Goal: Contribute content: Contribute content

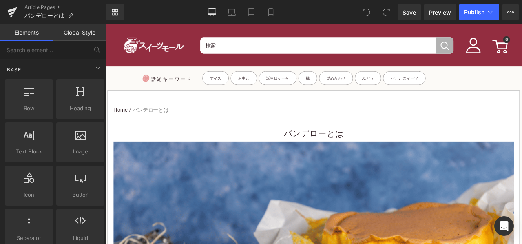
click at [311, 148] on h1 "パンデローとは" at bounding box center [352, 154] width 474 height 18
click at [291, 149] on h1 "パンデローとは" at bounding box center [352, 154] width 474 height 18
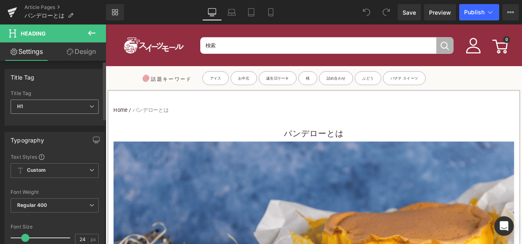
click at [48, 106] on span "H1" at bounding box center [55, 106] width 88 height 14
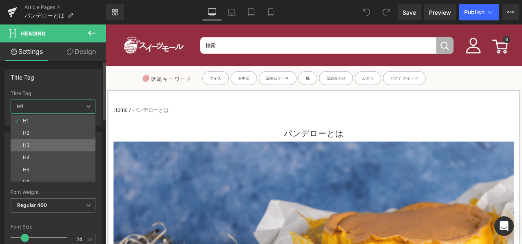
click at [40, 142] on li "H3" at bounding box center [55, 145] width 88 height 12
type input "15"
type input "100"
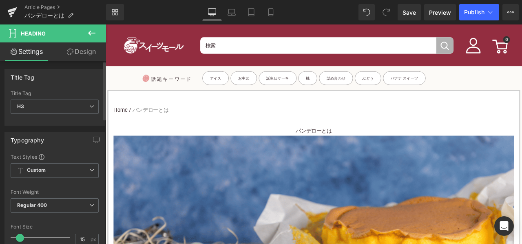
scroll to position [81, 0]
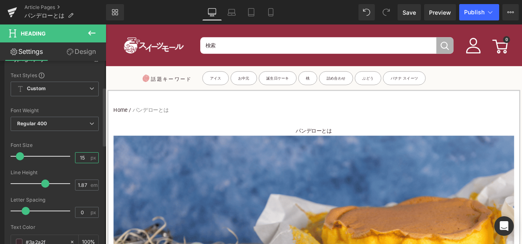
drag, startPoint x: 83, startPoint y: 156, endPoint x: 66, endPoint y: 154, distance: 16.8
click at [67, 155] on div "Font Size 15 px" at bounding box center [55, 155] width 88 height 27
type input "24"
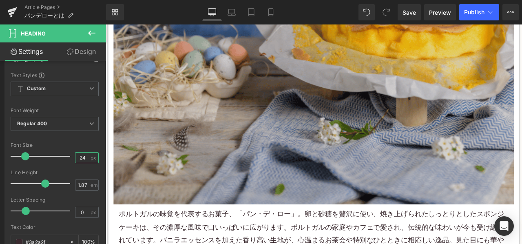
scroll to position [367, 0]
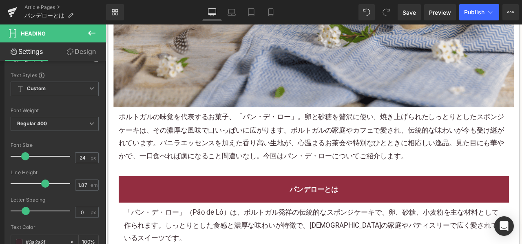
click at [229, 150] on p "ポルトガルの味覚を代表するお菓子、「パン・デ・ロー」。卵と砂糖を贅沢に使い、焼き上げられたしっとりとしたスポンジケーキは、その濃厚な風味で口いっぱいに広がりま…" at bounding box center [352, 156] width 462 height 61
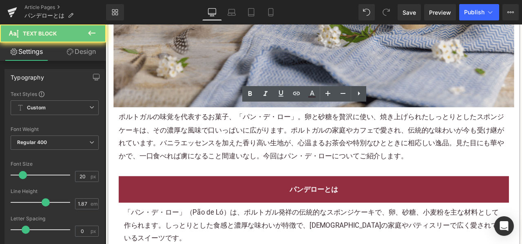
click at [229, 150] on p "ポルトガルの味覚を代表するお菓子、「パン・デ・ロー」。卵と砂糖を贅沢に使い、焼き上げられたしっとりとしたスポンジケーキは、その濃厚な風味で口いっぱいに広がりま…" at bounding box center [352, 156] width 462 height 61
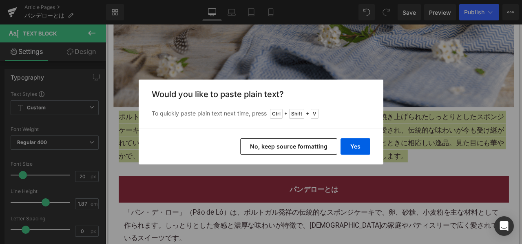
click at [273, 148] on button "No, keep source formatting" at bounding box center [288, 146] width 97 height 16
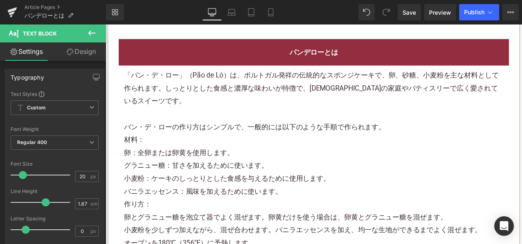
click at [209, 129] on p "「パン・デ・ロー」（Pão de Ló）は、ポルトガル発祥の伝統的なスポンジケーキで、卵、砂糖、小麦粉を主な材料として作られます。しっとりとした食感と濃厚な味…" at bounding box center [352, 107] width 450 height 61
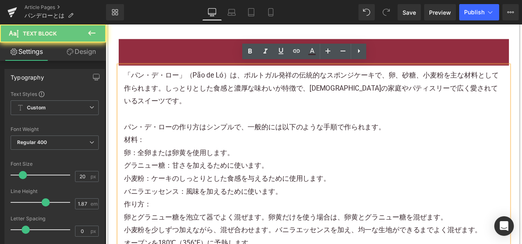
scroll to position [530, 0]
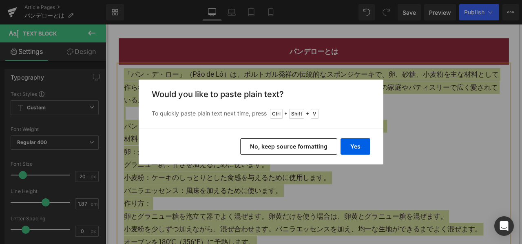
click at [266, 149] on button "No, keep source formatting" at bounding box center [288, 146] width 97 height 16
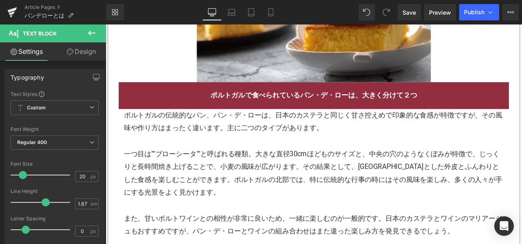
scroll to position [1059, 0]
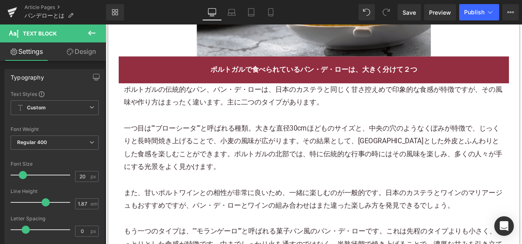
click at [197, 156] on p "一つ目は""ブローシータ""と呼ばれる種類。大きな直径30cmほどものサイズと、中央の穴のようなくぼみが特徴で、じっくりと長時間焼き上げることで、小麦の風味が…" at bounding box center [352, 170] width 450 height 61
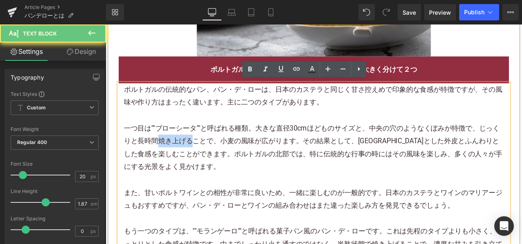
click at [197, 156] on p "一つ目は""ブローシータ""と呼ばれる種類。大きな直径30cmほどものサイズと、中央の穴のようなくぼみが特徴で、じっくりと長時間焼き上げることで、小麦の風味が…" at bounding box center [352, 170] width 450 height 61
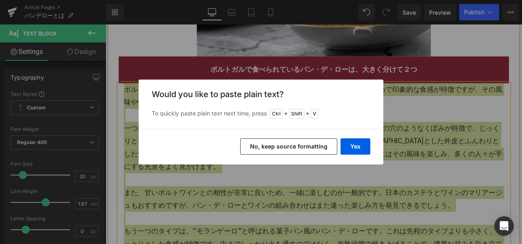
click at [267, 145] on button "No, keep source formatting" at bounding box center [288, 146] width 97 height 16
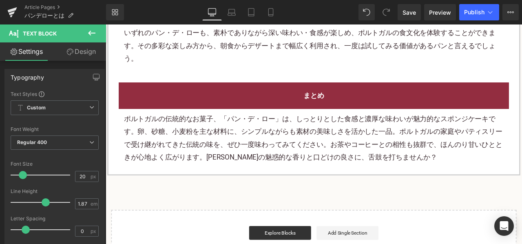
scroll to position [1385, 0]
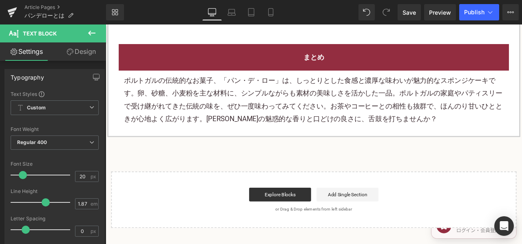
click at [221, 105] on p "ポルトガルの伝統的なお菓子、「パン・デ・ロー」は、しっとりとした食感と濃厚な味わいが魅力的なスポンジケーキです。卵、砂糖、小麦粉を主な材料に、シンプルながらも…" at bounding box center [352, 113] width 450 height 61
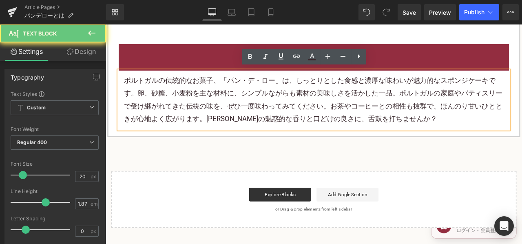
click at [222, 106] on p "ポルトガルの伝統的なお菓子、「パン・デ・ロー」は、しっとりとした食感と濃厚な味わいが魅力的なスポンジケーキです。卵、砂糖、小麦粉を主な材料に、シンプルながらも…" at bounding box center [352, 113] width 450 height 61
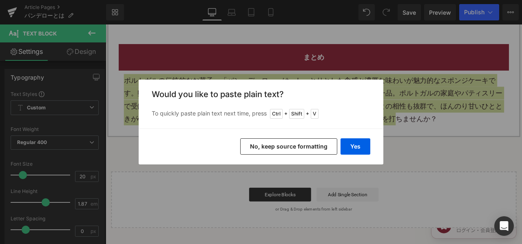
click at [296, 148] on button "No, keep source formatting" at bounding box center [288, 146] width 97 height 16
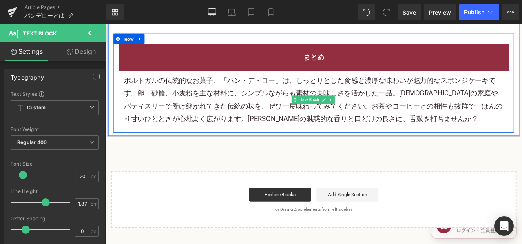
click at [327, 99] on p "ポルトガルの伝統的なお菓子、「パン・デ・ロー」は、しっとりとした食感と濃厚な味わいが魅力的なスポンジケーキです。卵、砂糖、小麦粉を主な材料に、シンプルながらも…" at bounding box center [352, 113] width 450 height 61
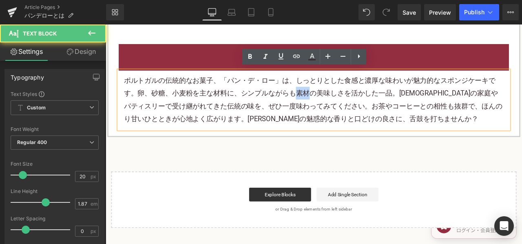
click at [327, 99] on p "ポルトガルの伝統的なお菓子、「パン・デ・ロー」は、しっとりとした食感と濃厚な味わいが魅力的なスポンジケーキです。卵、砂糖、小麦粉を主な材料に、シンプルながらも…" at bounding box center [352, 113] width 450 height 61
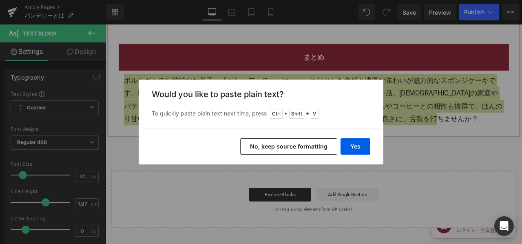
click at [300, 145] on button "No, keep source formatting" at bounding box center [288, 146] width 97 height 16
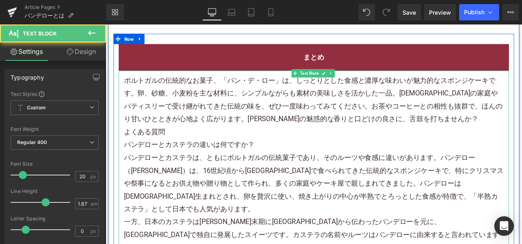
click at [508, 136] on p "ポルトガルの伝統的なお菓子、「パン・デ・ロー」は、しっとりとした食感と濃厚な味わいが魅力的なスポンジケーキです。卵、砂糖、小麦粉を主な材料に、シンプルながらも…" at bounding box center [352, 113] width 450 height 61
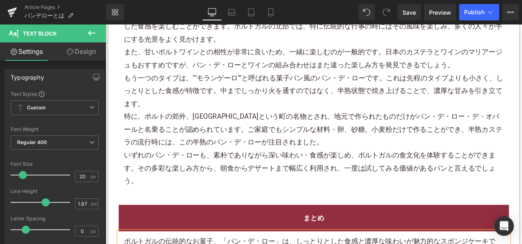
scroll to position [1182, 0]
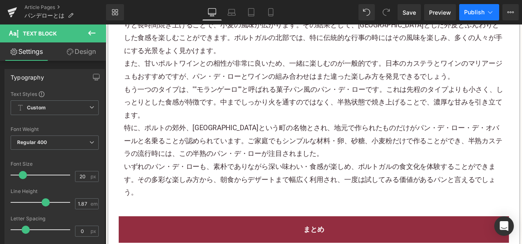
click at [471, 13] on span "Publish" at bounding box center [474, 12] width 20 height 7
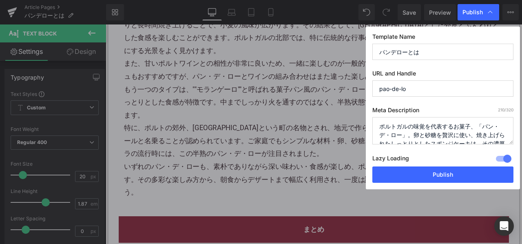
drag, startPoint x: 395, startPoint y: 175, endPoint x: 330, endPoint y: 3, distance: 183.5
click at [395, 173] on button "Publish" at bounding box center [442, 174] width 141 height 16
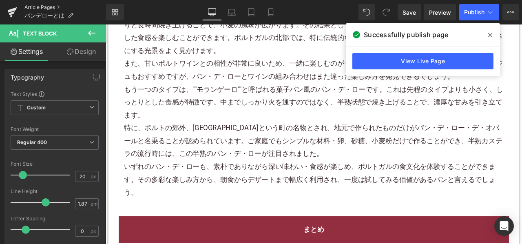
click at [50, 7] on link "Article Pages" at bounding box center [64, 7] width 81 height 7
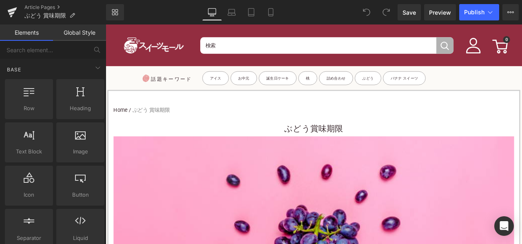
click at [304, 151] on h1 "ぶどう賞味期限" at bounding box center [352, 148] width 474 height 18
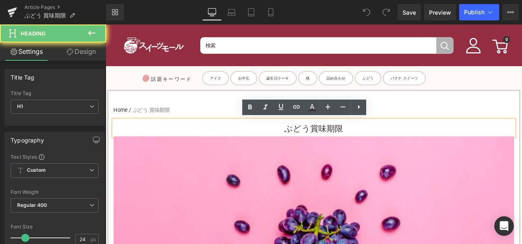
click at [306, 146] on h1 "ぶどう賞味期限" at bounding box center [352, 148] width 474 height 18
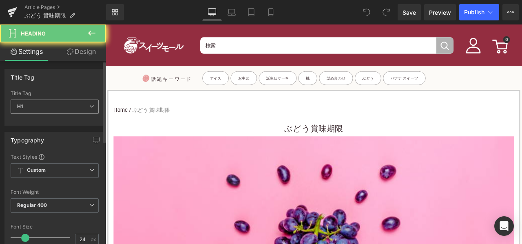
click at [67, 107] on span "H1" at bounding box center [55, 106] width 88 height 14
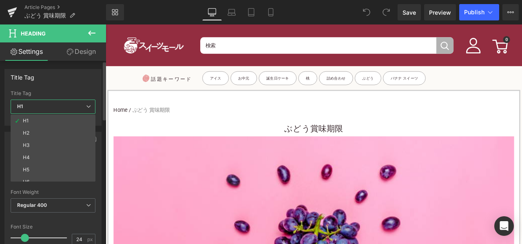
click at [52, 143] on li "H3" at bounding box center [55, 145] width 88 height 12
type input "15"
type input "100"
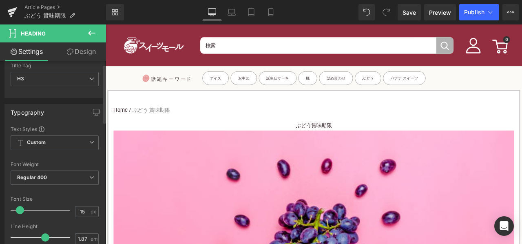
scroll to position [41, 0]
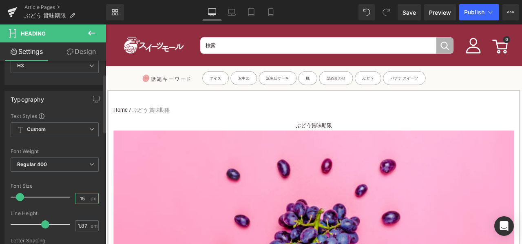
drag, startPoint x: 81, startPoint y: 199, endPoint x: 73, endPoint y: 197, distance: 8.5
click at [75, 197] on input "15" at bounding box center [82, 198] width 14 height 10
type input "24"
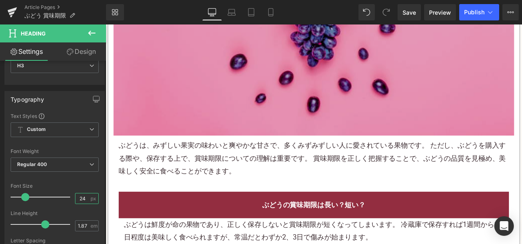
scroll to position [367, 0]
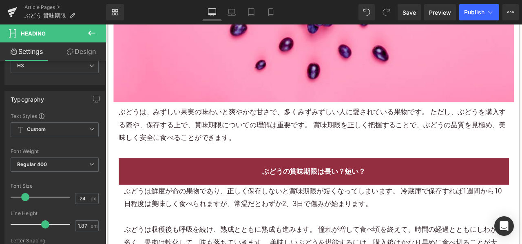
click at [222, 120] on p "ぶどうは、みずしい果実の味わいと爽やかな甘さで、多くみずみずしい人に愛されている 果物 です。 ただし、ぶどうを購入する際や、保存する上で、 賞味期限 につい…" at bounding box center [352, 143] width 462 height 46
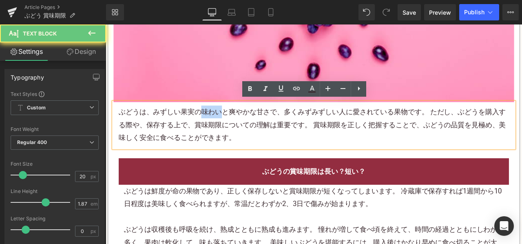
click at [222, 120] on p "ぶどうは、みずしい果実の味わいと爽やかな甘さで、多くみずみずしい人に愛されている 果物 です。 ただし、ぶどうを購入する際や、保存する上で、 賞味期限 につい…" at bounding box center [352, 143] width 462 height 46
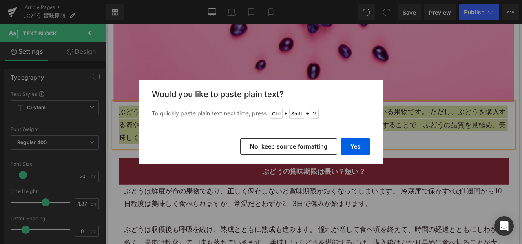
click at [252, 146] on button "No, keep source formatting" at bounding box center [288, 146] width 97 height 16
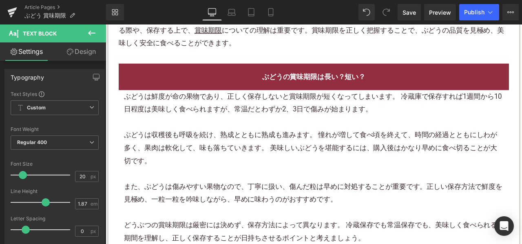
scroll to position [489, 0]
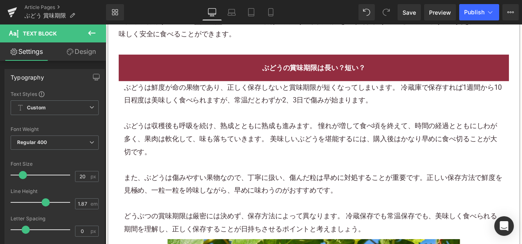
click at [241, 126] on p at bounding box center [352, 129] width 450 height 15
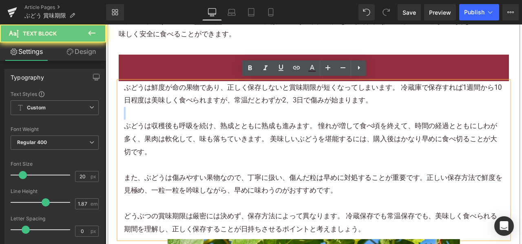
click at [241, 126] on p at bounding box center [352, 129] width 450 height 15
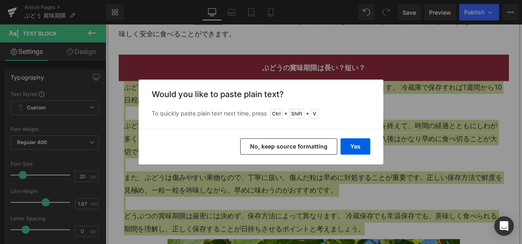
click at [253, 142] on button "No, keep source formatting" at bounding box center [288, 146] width 97 height 16
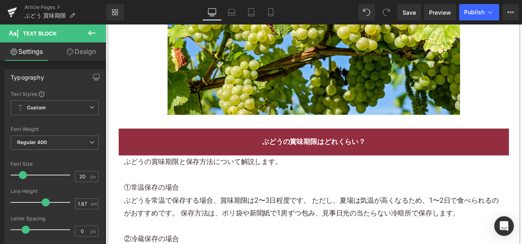
scroll to position [896, 0]
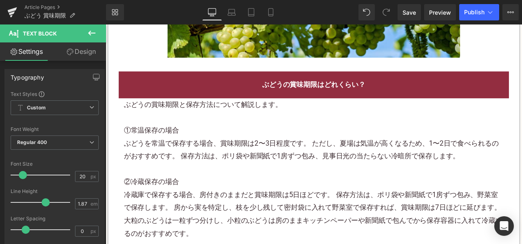
click at [234, 172] on p "ぶどうを常温で保存する場合、賞味期限は2〜3日程度です。 ただし、夏場は気温が高くなるため、1〜2日で食べられるのがおすすめです。 保存方法は、ポリ袋や新聞紙…" at bounding box center [352, 172] width 450 height 31
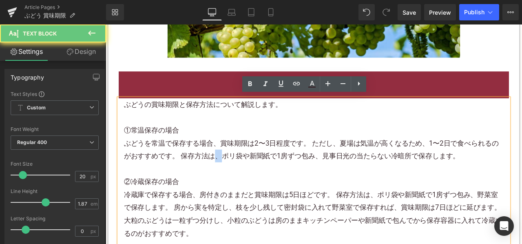
click at [234, 172] on font "ぶどうを常温で保存する場合、賞味期限は2〜3日程度です。 ただし、夏場は気温が高くなるため、1〜2日で食べられるのがおすすめです。 保存方法は、ポリ袋や新聞紙…" at bounding box center [349, 172] width 444 height 25
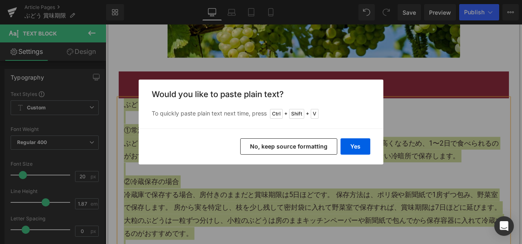
click at [264, 152] on button "No, keep source formatting" at bounding box center [288, 146] width 97 height 16
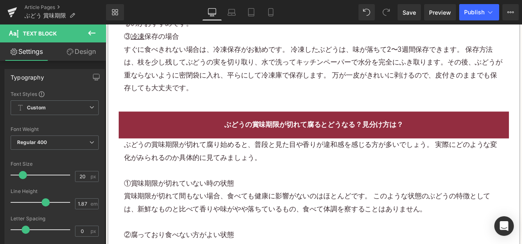
scroll to position [1182, 0]
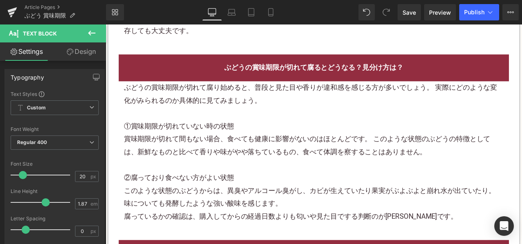
click at [257, 141] on p "①賞味期限が切れていない時の状態" at bounding box center [352, 144] width 450 height 15
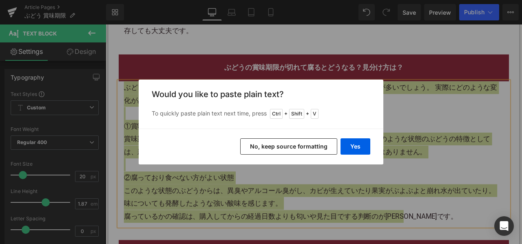
click at [287, 141] on button "No, keep source formatting" at bounding box center [288, 146] width 97 height 16
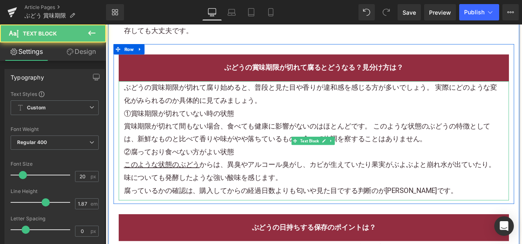
drag, startPoint x: 296, startPoint y: 109, endPoint x: 306, endPoint y: 113, distance: 10.2
click at [297, 111] on p "ぶどうの賞味期限が切れて腐 り 始めると、普段と見た目や香りが違和感を感じる方が多いでしょう。 実際にどのような変化がみられるのか具体的に見てみましょう。" at bounding box center [352, 107] width 450 height 31
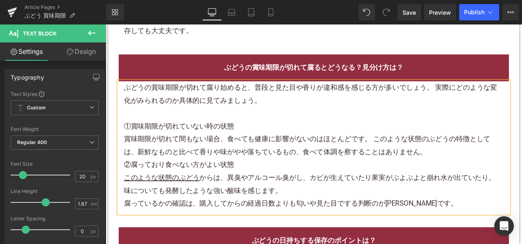
click at [496, 175] on p "賞味期限が切れて間もない場合、食べても健康に影響がないのはほとんどです。 このような状態のぶどうの特徴としては、新鮮なものと比べて香りや味がやや落ちているもの…" at bounding box center [352, 167] width 450 height 31
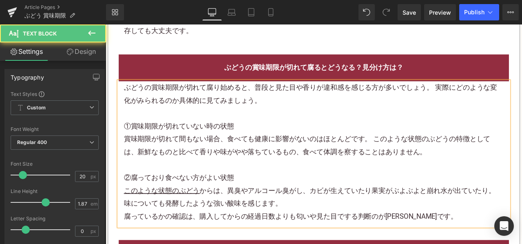
click at [521, 216] on p "このような状態のぶどう からは、異臭やアルコール臭がし、カビが生えていたり果実がぶよぶよと崩れ水が出ていたり。 味についても発酵したような強い酸味を感じます。" at bounding box center [352, 229] width 450 height 31
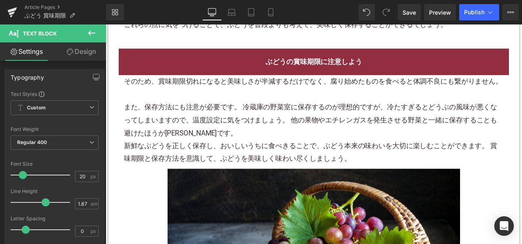
scroll to position [1671, 0]
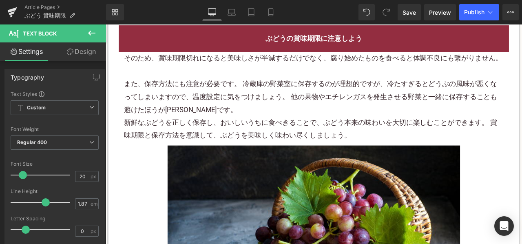
click at [281, 133] on p "新鮮なぶどうを正しく保存し、おいしいうちに食べきることで、ぶどう本来の味わいを大切に楽しむことができます。 賞味期限と保存方法を意識して、ぶどうを美味しく味わ…" at bounding box center [352, 148] width 450 height 31
click at [275, 126] on p "また、保存方法にも注意が必要です。 冷蔵庫の野菜室に保存するのが理想的ですが、冷たすぎるとどうぶの風味が悪くなってしまいますので、温度設定に気をつけましょう。…" at bounding box center [352, 111] width 450 height 46
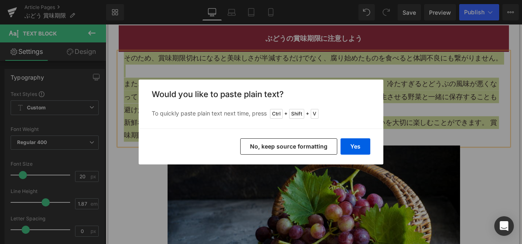
drag, startPoint x: 285, startPoint y: 145, endPoint x: 192, endPoint y: 0, distance: 172.5
click at [285, 145] on button "No, keep source formatting" at bounding box center [288, 146] width 97 height 16
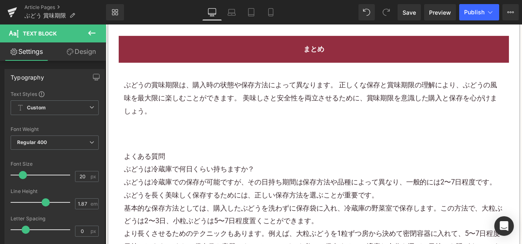
scroll to position [2160, 0]
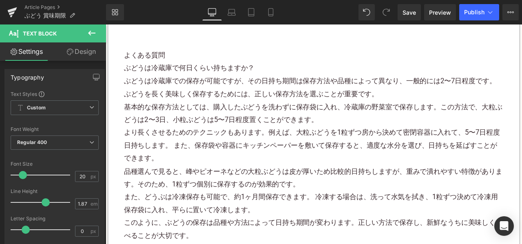
click at [200, 125] on p "基本的な保存方法としては、購入したぶどうを洗わずに保存袋に入れ、冷蔵庫の野菜室で保存します。この方法で、大粒ぶどうは2〜3日、小粒ぶどうは5〜7日程度置くこと…" at bounding box center [352, 130] width 450 height 31
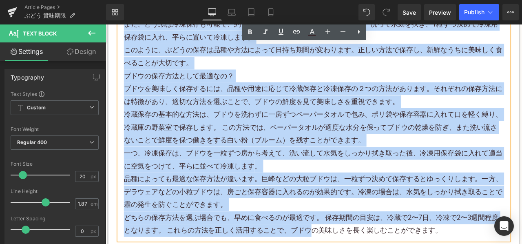
scroll to position [2404, 0]
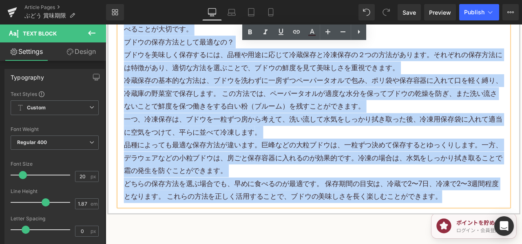
drag, startPoint x: 126, startPoint y: 57, endPoint x: 519, endPoint y: 227, distance: 428.2
click at [519, 227] on div "よくある質問 ぶどうは冷蔵庫で何日くらい持ちますか？ ぶどうは冷蔵庫での保存が可能ですが、その日持ち期間は保存方法や品種によって異なり、一般的には2〜7日程度…" at bounding box center [352, 15] width 462 height 450
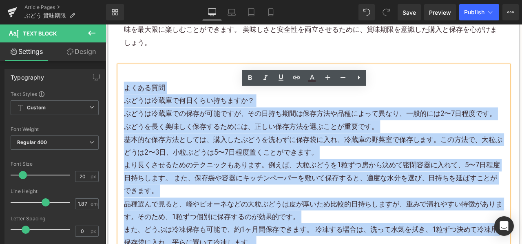
scroll to position [1997, 0]
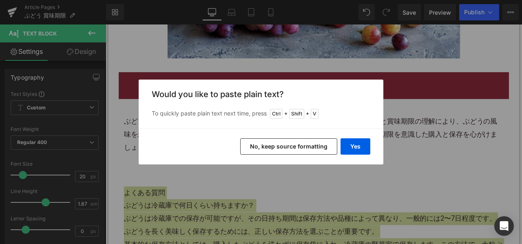
click at [271, 145] on button "No, keep source formatting" at bounding box center [288, 146] width 97 height 16
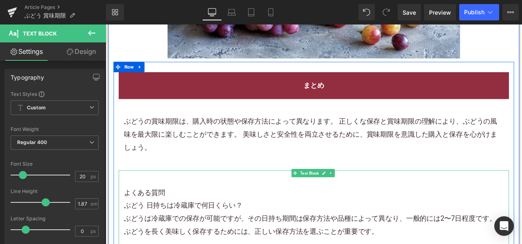
click at [188, 203] on p at bounding box center [352, 208] width 450 height 15
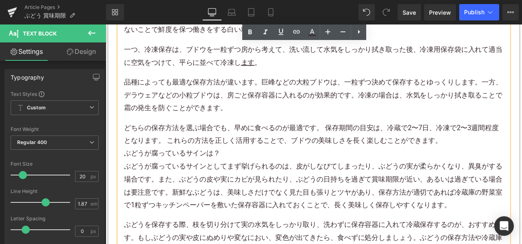
scroll to position [2567, 0]
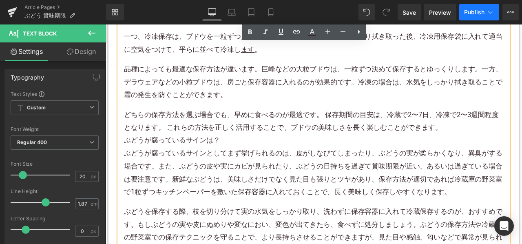
click at [478, 19] on button "Publish" at bounding box center [479, 12] width 40 height 16
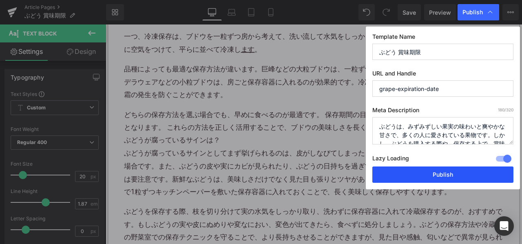
click at [411, 174] on button "Publish" at bounding box center [442, 174] width 141 height 16
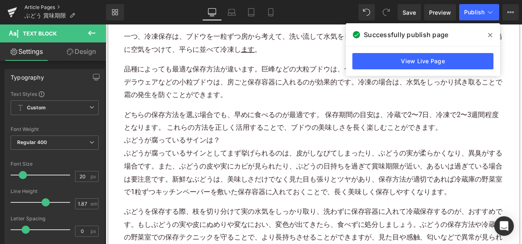
click at [43, 8] on link "Article Pages" at bounding box center [64, 7] width 81 height 7
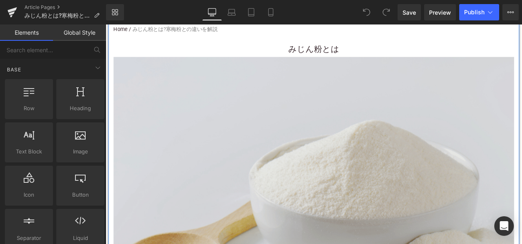
scroll to position [81, 0]
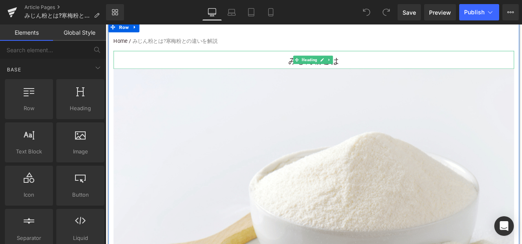
click at [304, 75] on div at bounding box center [352, 76] width 474 height 2
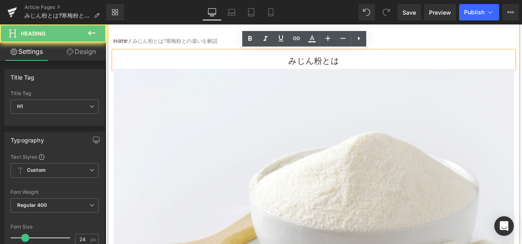
click at [308, 68] on h1 "みじん粉とは" at bounding box center [352, 68] width 474 height 18
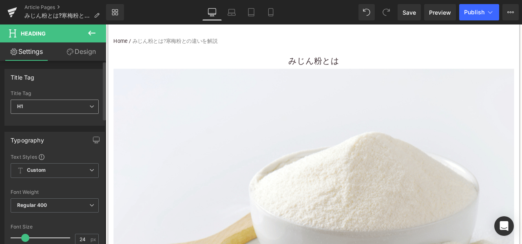
click at [60, 109] on span "H1" at bounding box center [55, 106] width 88 height 14
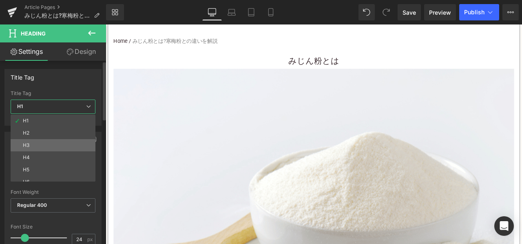
click at [42, 143] on li "H3" at bounding box center [55, 145] width 88 height 12
type input "15"
type input "100"
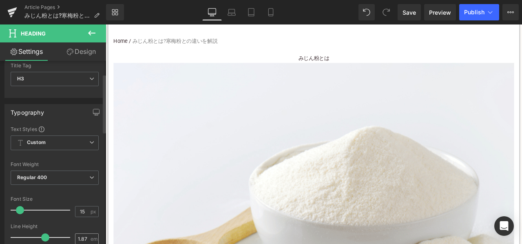
scroll to position [41, 0]
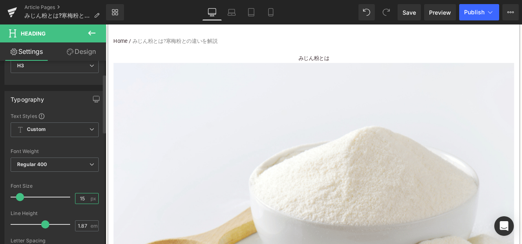
drag, startPoint x: 81, startPoint y: 196, endPoint x: 72, endPoint y: 197, distance: 9.9
click at [75, 197] on input "15" at bounding box center [82, 198] width 14 height 10
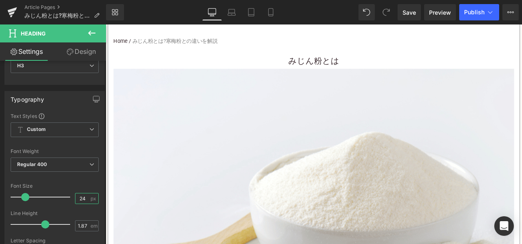
type input "24"
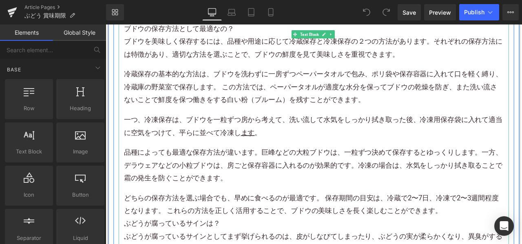
click at [226, 149] on p "一つ、冷凍保存は、ブドウを一粒ずつ房から考えて、洗い流して水気をしっかり拭き取った後、冷凍用保存袋に入れて適当に空気をつけて、平らに並べて冷凍し ます 。" at bounding box center [352, 145] width 450 height 31
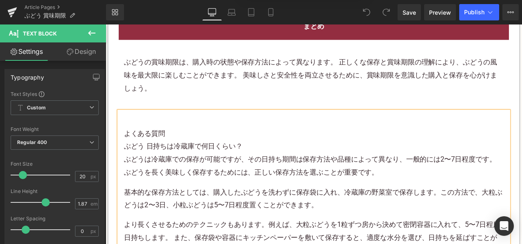
scroll to position [2061, 0]
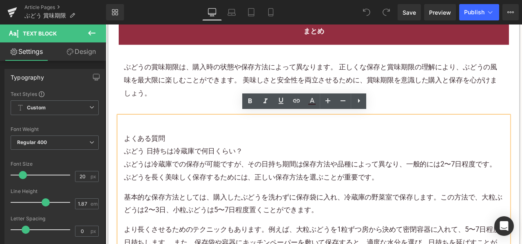
click at [363, 99] on icon at bounding box center [359, 101] width 10 height 10
click at [182, 125] on div "ぶどうの賞味期限は、購入時の状態や保存方法によって異なります。 正しくな保存と賞味期限の理解により、ぶどうの風味を最大限に楽しむことができます。 美味しさと安…" at bounding box center [352, 90] width 462 height 84
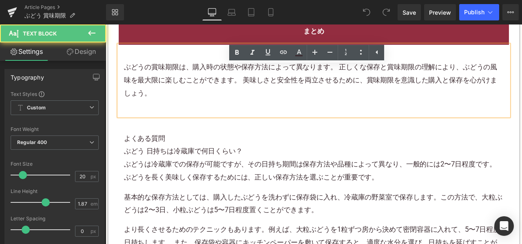
click at [184, 143] on p at bounding box center [352, 144] width 450 height 15
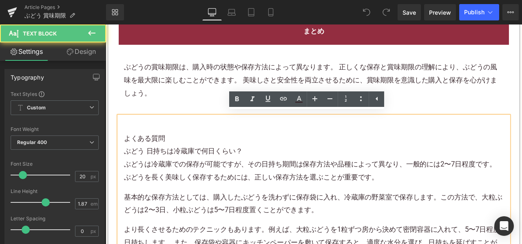
click at [152, 106] on p "ぶどうの賞味期限は、購入時の状態や保存方法によって異なります。 正しくな保存と賞味期限の理解により、ぶどうの風味を最大限に楽しむことができます。 美味しさと安…" at bounding box center [352, 91] width 450 height 46
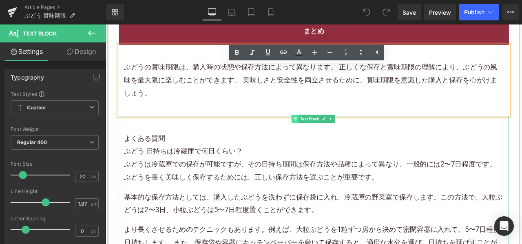
click at [328, 134] on icon at bounding box center [330, 136] width 4 height 4
click at [370, 134] on icon at bounding box center [372, 136] width 4 height 5
click at [375, 134] on icon at bounding box center [377, 136] width 4 height 4
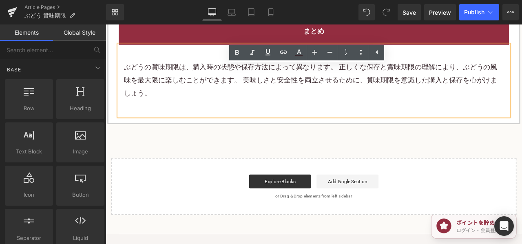
click at [171, 96] on p "ぶどうの賞味期限は、購入時の状態や保存方法によって異なります。 正しくな保存と賞味期限の理解により、ぶどうの風味を最大限に楽しむことができます。 美味しさと安…" at bounding box center [352, 91] width 450 height 46
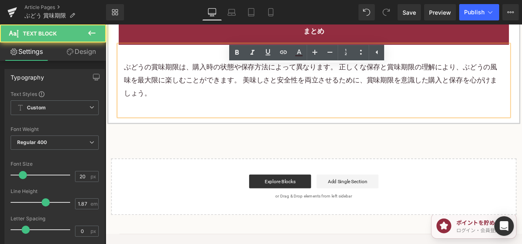
click at [228, 82] on font "ぶどうの賞味期限は、購入時の状態や保存方法によって異なります。 正しくな保存と賞味期限の理解により、ぶどうの風味を最大限に楽しむことができます。 美味しさと安…" at bounding box center [348, 90] width 442 height 40
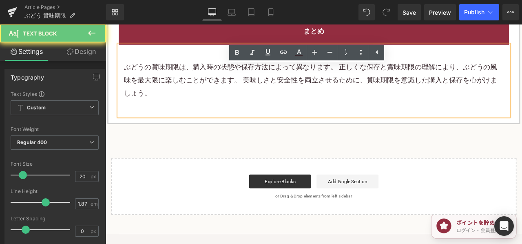
click at [206, 86] on font "ぶどうの賞味期限は、購入時の状態や保存方法によって異なります。 正しくな保存と賞味期限の理解により、ぶどうの風味を最大限に楽しむことができます。 美味しさと安…" at bounding box center [348, 90] width 442 height 40
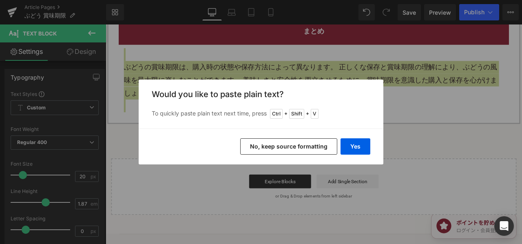
click at [273, 144] on button "No, keep source formatting" at bounding box center [288, 146] width 97 height 16
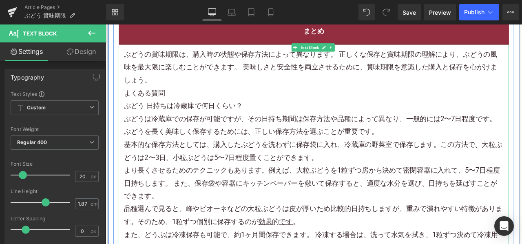
click at [193, 83] on p "ぶどうの賞味期限は、購入時の状態や保存方法によって異なります。 正しくな保存と賞味期限の理解により、ぶどうの風味を最大限に楽しむことができます。 美味しさと安…" at bounding box center [352, 76] width 450 height 46
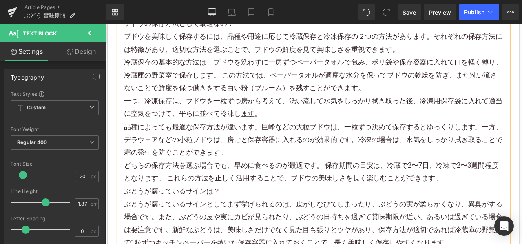
click at [227, 130] on p "一つ、冷凍保存は、ブドウを一粒ずつ房から考えて、洗い流して水気をしっかり拭き取った後、冷凍用保存袋に入れて適当に空気をつけて、平らに並べて冷凍し ます 。" at bounding box center [352, 123] width 450 height 31
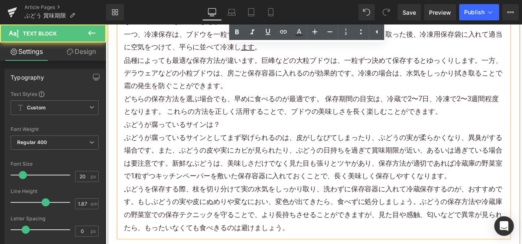
scroll to position [2469, 0]
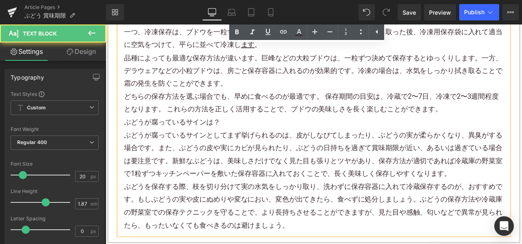
click at [521, 126] on p "どちらの保存方法を選ぶ場合でも、早めに食べるのが最適です。 保存期間の目安は、冷蔵で2〜7日、冷凍で2〜3週間程度となります。 これらの方法を正しく活用するこ…" at bounding box center [352, 117] width 450 height 31
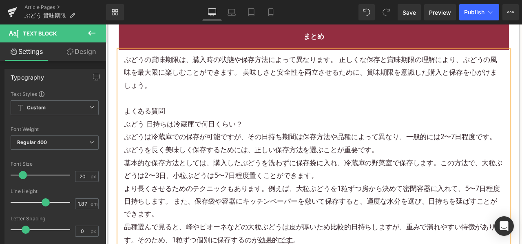
scroll to position [2020, 0]
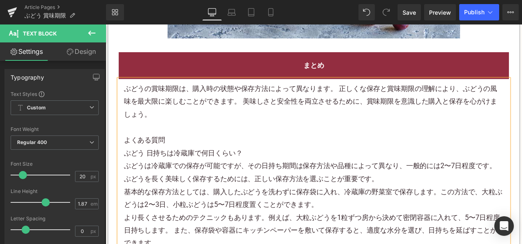
click at [167, 129] on p "ぶどうの賞味期限は、購入時の状態や保存方法によって異なります。 正しくな保存と賞味期限の理解により、ぶどうの風味を最大限に楽しむことができます。 美味しさと安…" at bounding box center [352, 116] width 450 height 46
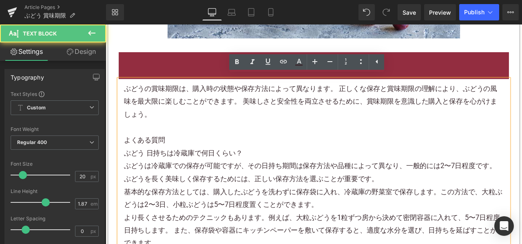
click at [150, 139] on p at bounding box center [352, 146] width 450 height 15
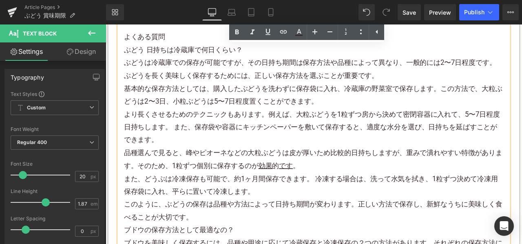
click at [178, 141] on p "より長くさせるためのテクニックもあります。例えば、大粒ぶどうを1粒ずつ房から決めて密閉容器に入れて、5〜7日程度日持ちします。 また、保存袋や容器にキッチンペ…" at bounding box center [352, 146] width 450 height 46
click at [227, 172] on link "ピオーネ" at bounding box center [233, 177] width 33 height 10
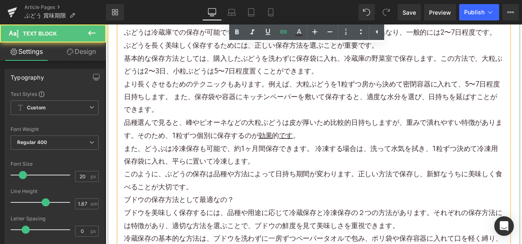
scroll to position [2224, 0]
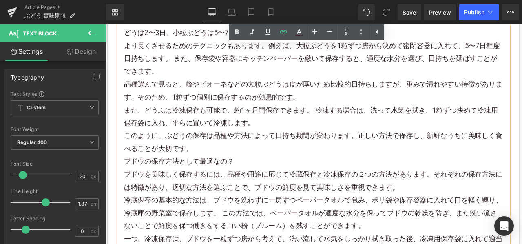
drag, startPoint x: 210, startPoint y: 173, endPoint x: 216, endPoint y: 172, distance: 5.7
click at [214, 172] on p "このように、ぶどうの保存は品種や方法によって日持ち期間が変わります。正しい方法で保存し、新鮮なうちに美味しく食べることが大切です。" at bounding box center [352, 163] width 450 height 31
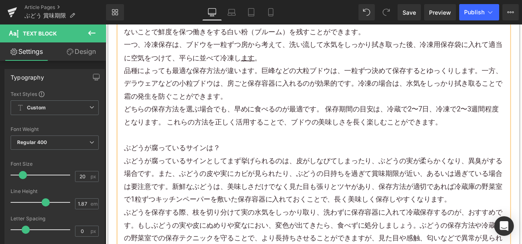
click at [249, 163] on h3 "ぶどうが腐っているサインは？" at bounding box center [352, 170] width 450 height 15
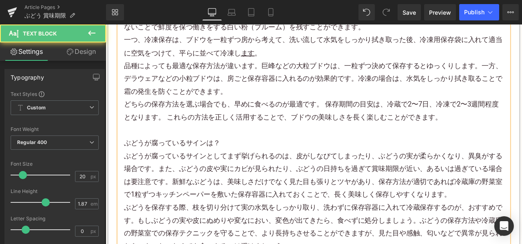
scroll to position [2550, 0]
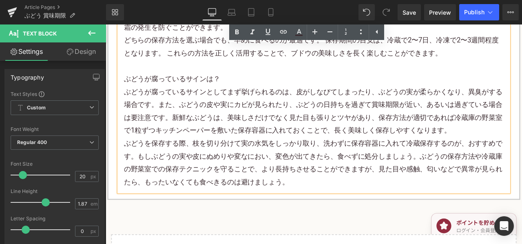
click at [323, 168] on p "ぶどうを保存する際、枝を切り分けて実の水気をしっかり取り、洗わずに保存容器に入れて冷蔵保存するのが、おすすめです。もしぶどうの実や皮にぬめりや変なにおい、変色…" at bounding box center [352, 188] width 450 height 61
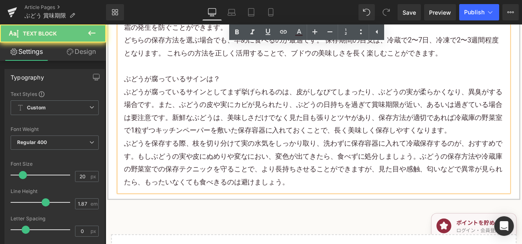
click at [394, 196] on p "ぶどうを保存する際、枝を切り分けて実の水気をしっかり取り、洗わずに保存容器に入れて冷蔵保存するのが、おすすめです。もしぶどうの実や皮にぬめりや変なにおい、変色…" at bounding box center [352, 188] width 450 height 61
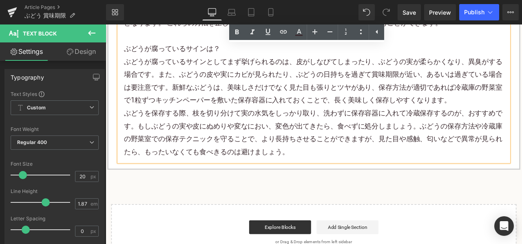
scroll to position [2632, 0]
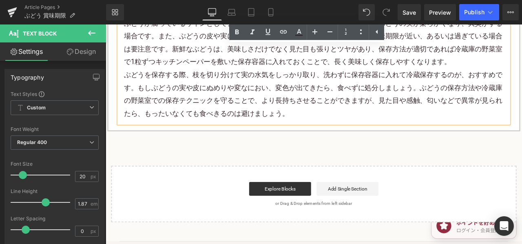
click at [333, 128] on p "ぶどうを保存する際、枝を切り分けて実の水気をしっかり取り、洗わずに保存容器に入れて冷蔵保存するのが、おすすめです。もしぶどうの実や皮にぬめりや変なにおい、変色…" at bounding box center [352, 106] width 450 height 61
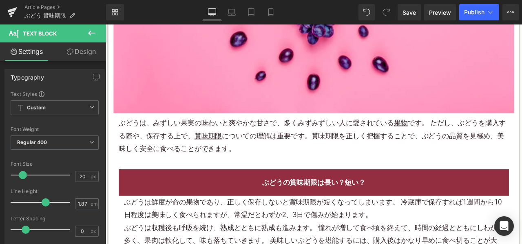
scroll to position [367, 0]
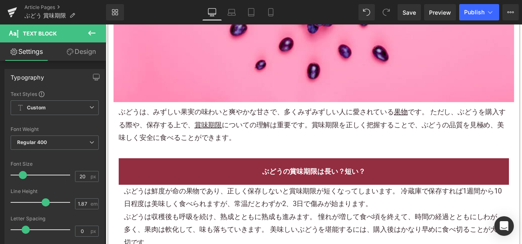
click at [256, 129] on p "ぶどうは、みずしい 果実 の味わいと爽やかな甘さで、多くみずみずしい人に愛されている 果物 です。 ただし、ぶどうを購入する際や、保存する上で、 賞味期限 に…" at bounding box center [352, 143] width 462 height 46
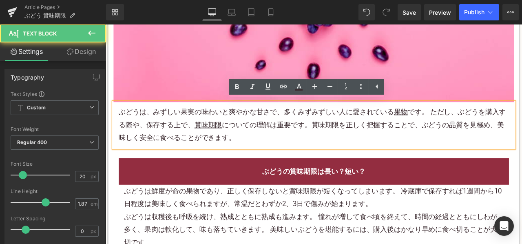
click at [296, 140] on p "ぶどうは、みずしい 果実 の味わいと爽やかな甘さで、多くみずみずしい人に愛されている 果物 です。 ただし、ぶどうを購入する際や、保存する上で、 賞味期限 に…" at bounding box center [352, 143] width 462 height 46
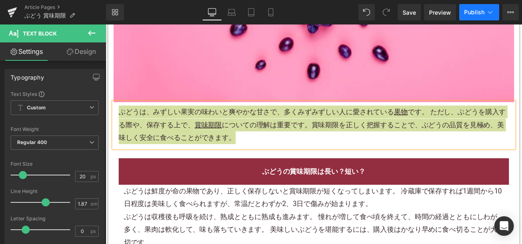
click at [469, 11] on span "Publish" at bounding box center [474, 12] width 20 height 7
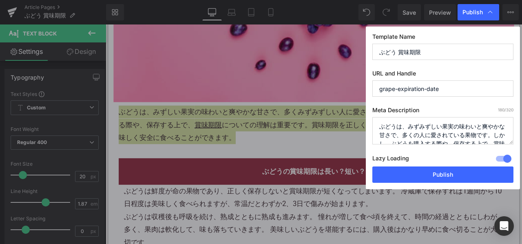
drag, startPoint x: 354, startPoint y: 144, endPoint x: 276, endPoint y: 136, distance: 78.2
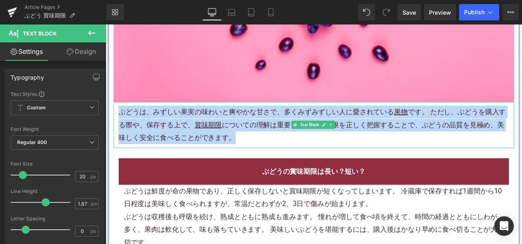
click at [270, 139] on p "ぶどうは、みずしい 果実 の味わいと爽やかな甘さで、多くみずみずしい人に愛されている 果物 です。 ただし、ぶどうを購入する際や、保存する上で、 賞味期限 に…" at bounding box center [352, 143] width 462 height 46
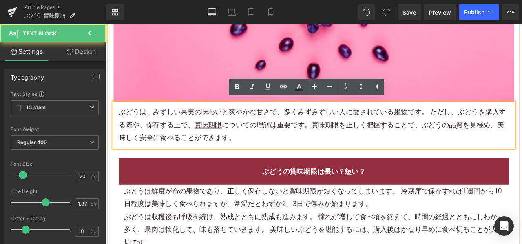
click at [308, 139] on p "ぶどうは、みずしい 果実 の味わいと爽やかな甘さで、多くみずみずしい人に愛されている 果物 です。 ただし、ぶどうを購入する際や、保存する上で、 賞味期限 に…" at bounding box center [352, 143] width 462 height 46
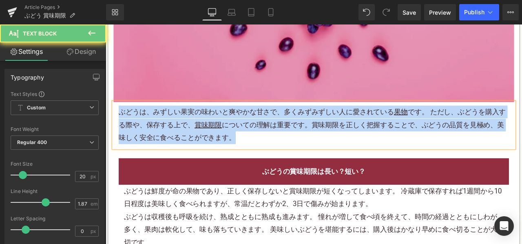
copy p "ぶどうは、みずしい 果実 の味わいと爽やかな甘さで、多くみずみずしい人に愛されている 果物 です。 ただし、ぶどうを購入する際や、保存する上で、 賞味期限 に…"
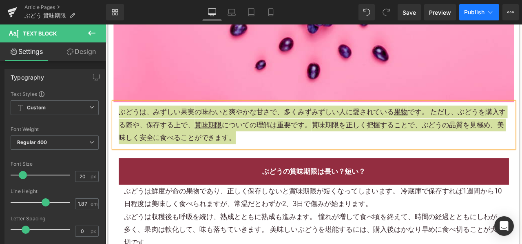
click at [465, 15] on button "Publish" at bounding box center [479, 12] width 40 height 16
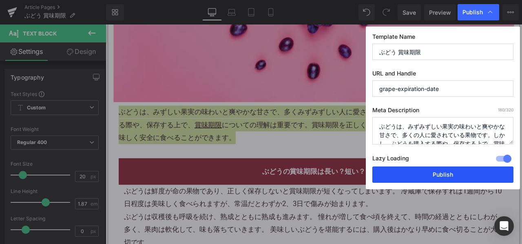
click at [409, 172] on button "Publish" at bounding box center [442, 174] width 141 height 16
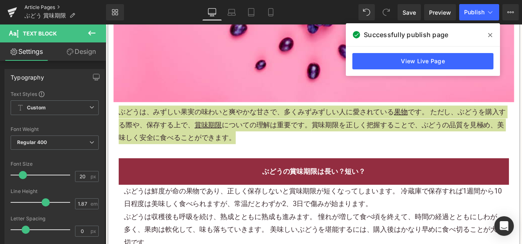
click at [51, 5] on link "Article Pages" at bounding box center [64, 7] width 81 height 7
